Goal: Check status: Check status

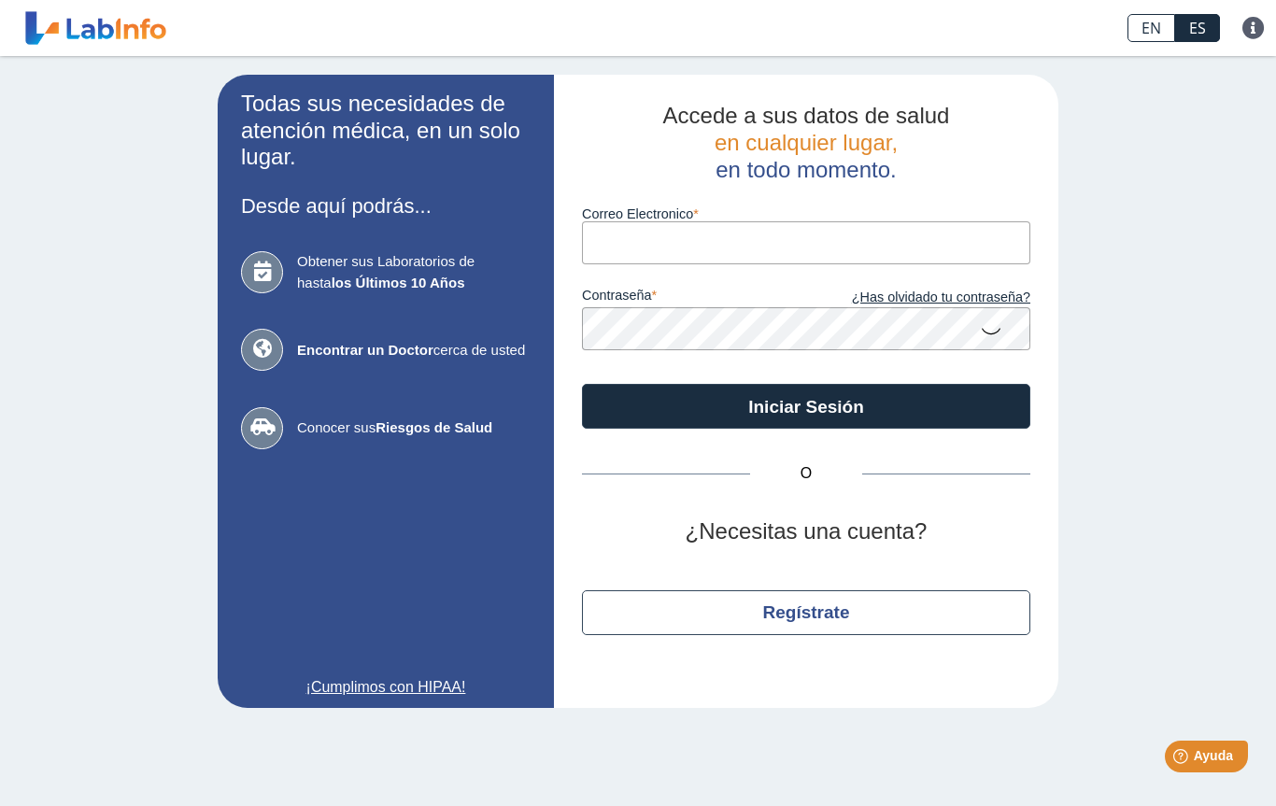
click at [630, 242] on input "Correo Electronico" at bounding box center [806, 242] width 449 height 42
type input "[PERSON_NAME][EMAIL_ADDRESS][PERSON_NAME][DOMAIN_NAME]"
click at [903, 397] on button "Iniciar Sesión" at bounding box center [806, 406] width 449 height 45
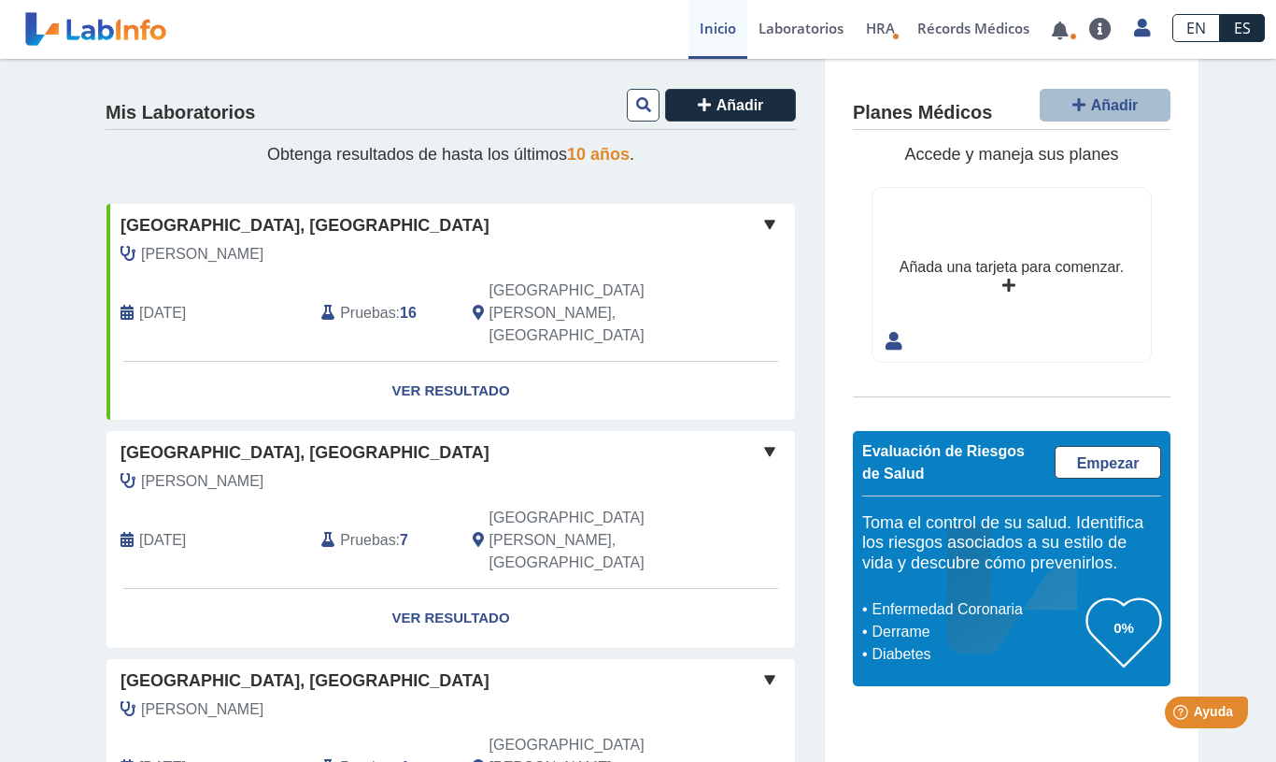
click at [457, 362] on link "Ver Resultado" at bounding box center [451, 391] width 689 height 59
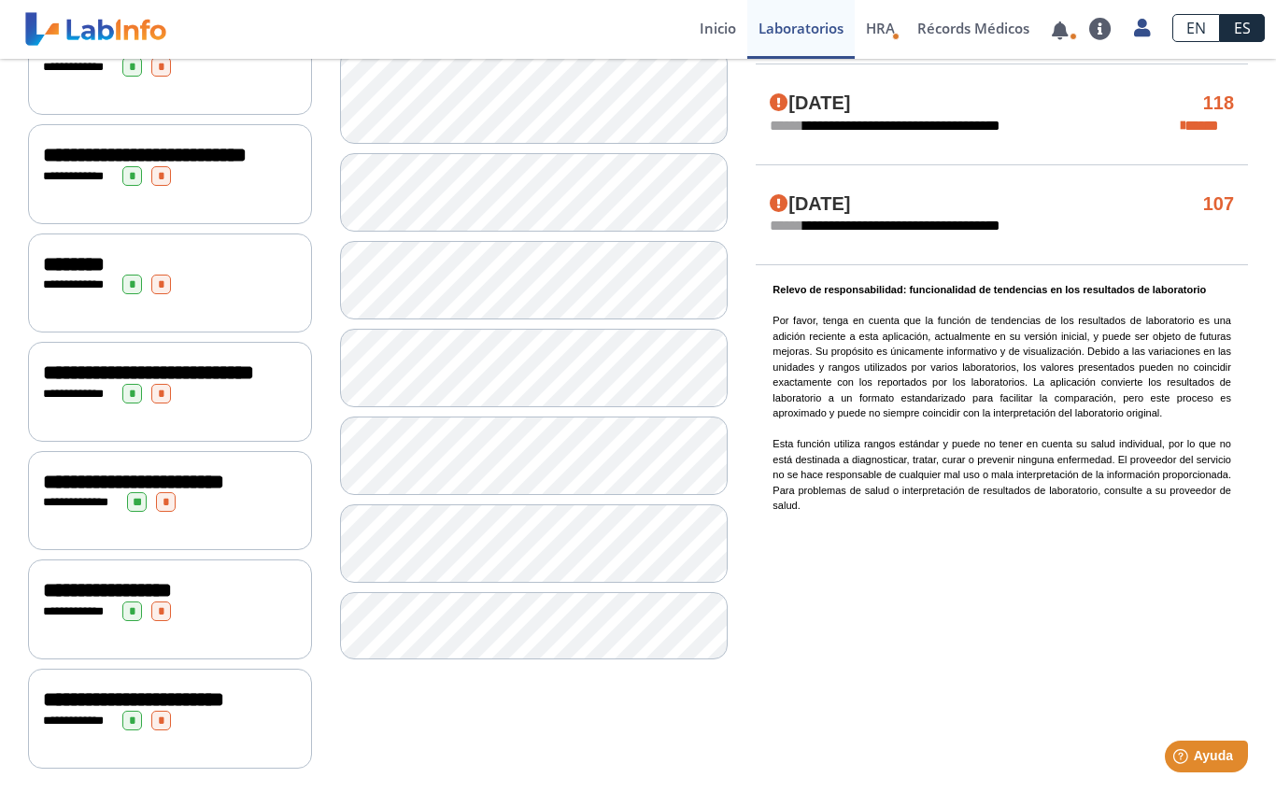
scroll to position [1312, 0]
click at [114, 706] on div "**********" at bounding box center [170, 700] width 254 height 22
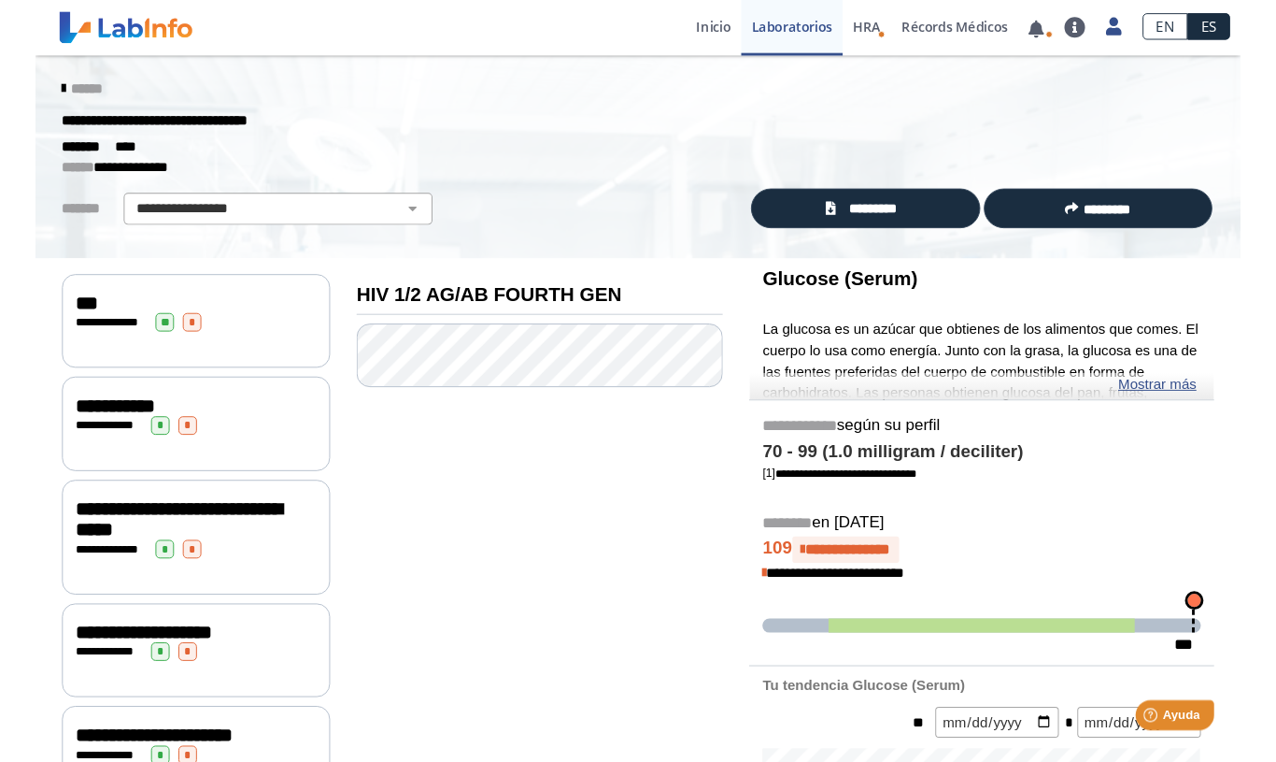
scroll to position [0, 0]
